Goal: Task Accomplishment & Management: Manage account settings

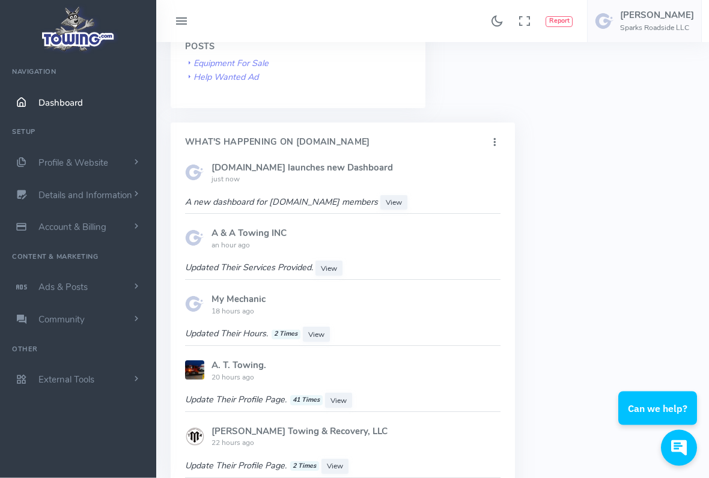
scroll to position [629, 0]
click at [124, 184] on link "Details and Information" at bounding box center [78, 195] width 156 height 32
click at [123, 183] on link "Details and Information" at bounding box center [78, 195] width 156 height 32
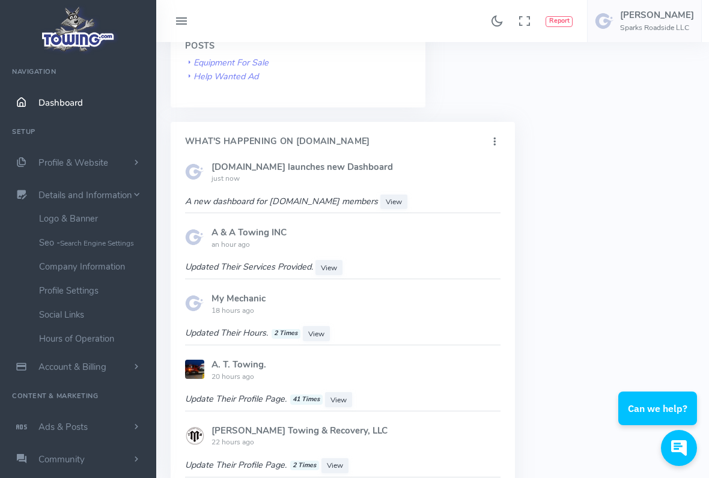
click at [134, 161] on span "scrollable content" at bounding box center [136, 163] width 11 height 12
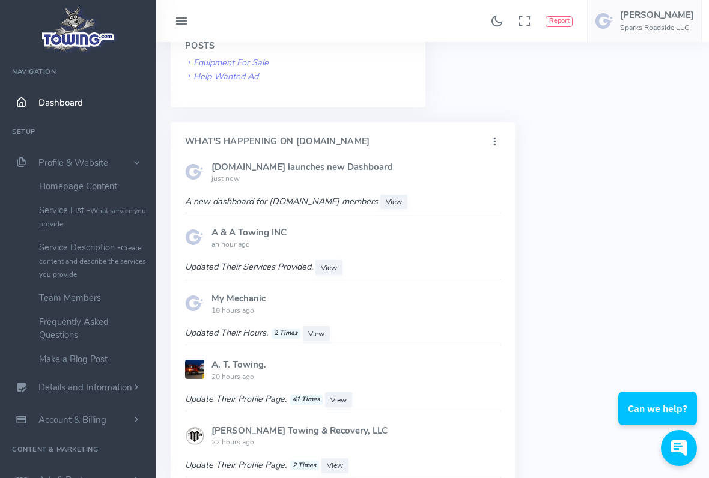
click at [386, 197] on span "View" at bounding box center [394, 202] width 16 height 10
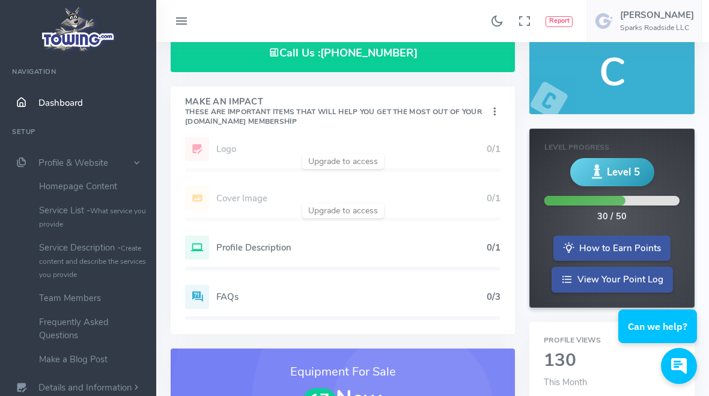
scroll to position [0, 0]
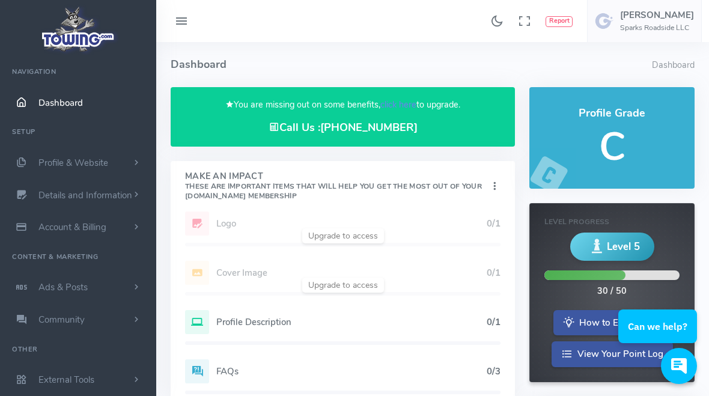
click at [53, 197] on span "Details and Information" at bounding box center [85, 195] width 94 height 12
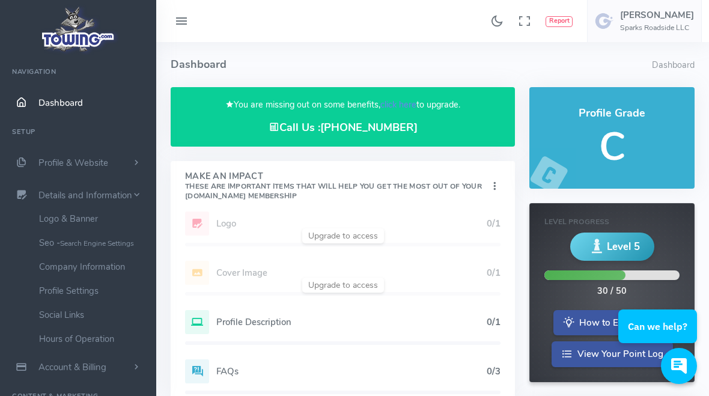
click at [51, 194] on span "Details and Information" at bounding box center [85, 195] width 94 height 12
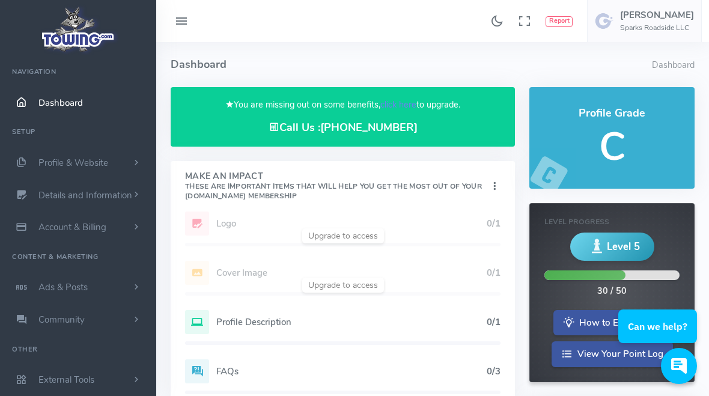
click at [51, 194] on span "Details and Information" at bounding box center [85, 195] width 94 height 12
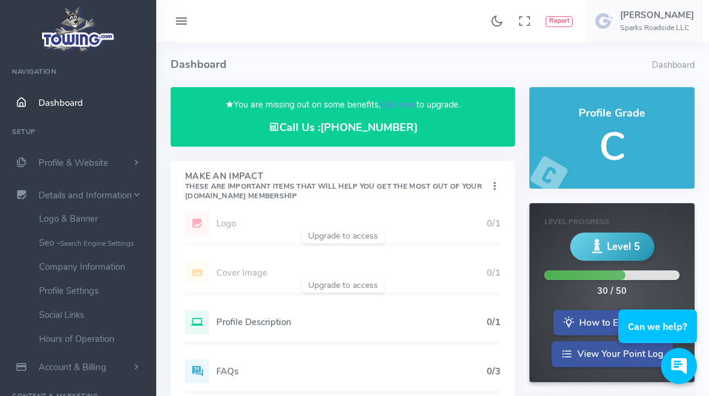
click at [640, 24] on h6 "Sparks Roadside LLC" at bounding box center [657, 28] width 74 height 8
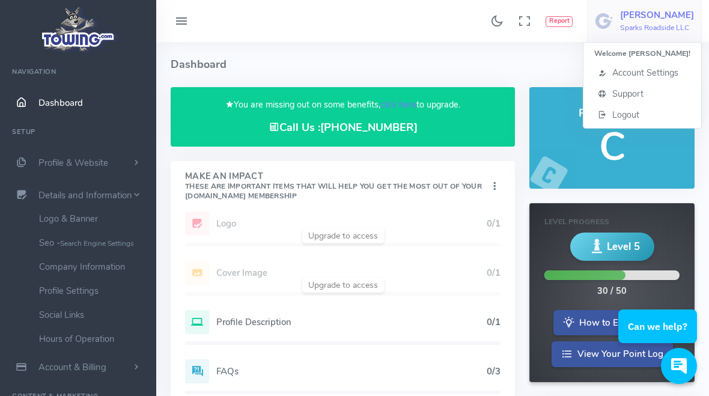
click at [678, 78] on span "Account Settings" at bounding box center [645, 73] width 66 height 12
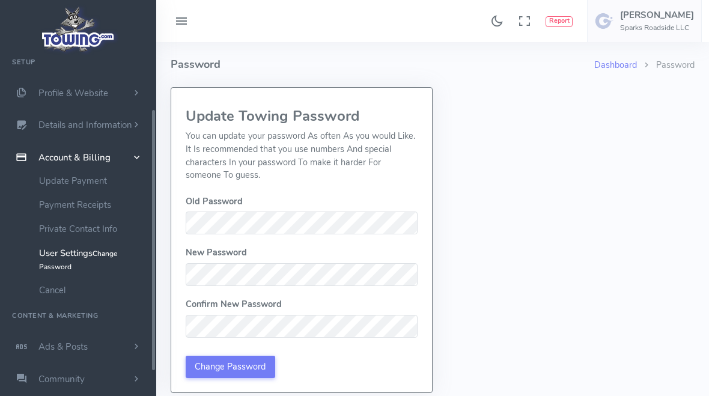
scroll to position [71, 0]
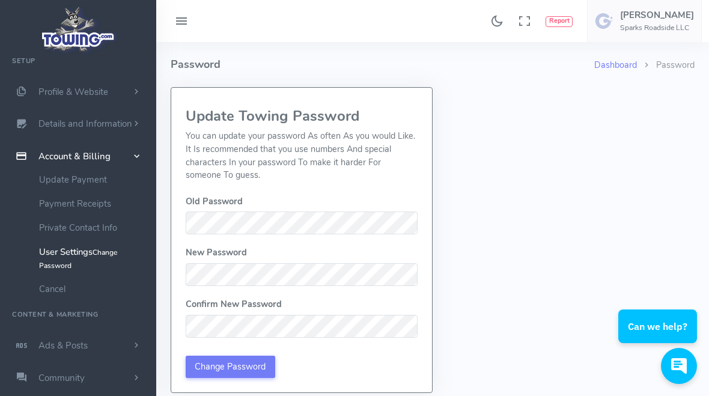
click at [612, 66] on link "Dashboard" at bounding box center [615, 65] width 43 height 12
click at [615, 70] on link "Dashboard" at bounding box center [615, 65] width 43 height 12
click at [614, 70] on link "Dashboard" at bounding box center [615, 65] width 43 height 12
click at [178, 22] on icon at bounding box center [181, 21] width 14 height 19
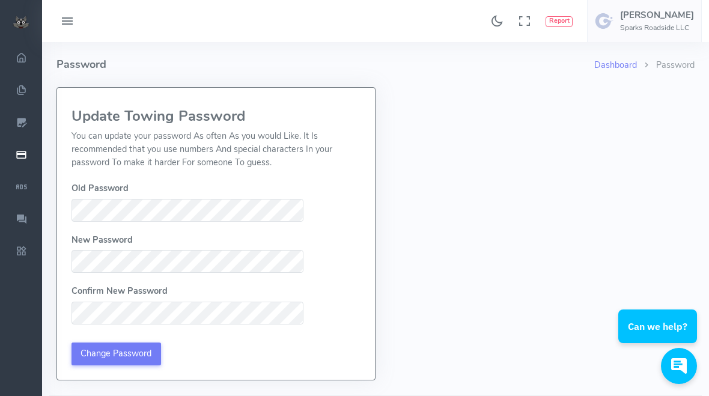
click at [28, 92] on span "scrollable content" at bounding box center [22, 90] width 12 height 11
click at [42, 95] on link "Profile & Website" at bounding box center [21, 91] width 42 height 32
click at [96, 92] on span "Profile & Website" at bounding box center [73, 91] width 70 height 12
click at [42, 160] on link "Account & Billing" at bounding box center [21, 155] width 42 height 32
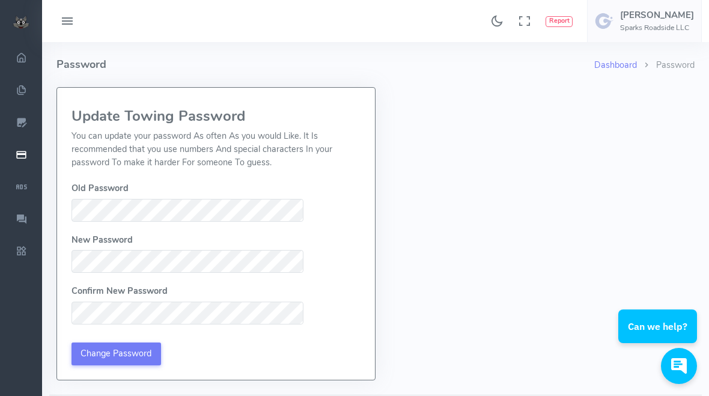
click at [62, 93] on span "Profile & Website" at bounding box center [73, 91] width 70 height 12
click at [71, 91] on span "Profile & Website" at bounding box center [73, 91] width 70 height 12
click at [42, 87] on link "Profile & Website" at bounding box center [21, 91] width 42 height 32
click at [28, 127] on span "scrollable content" at bounding box center [22, 122] width 12 height 11
